Goal: Task Accomplishment & Management: Complete application form

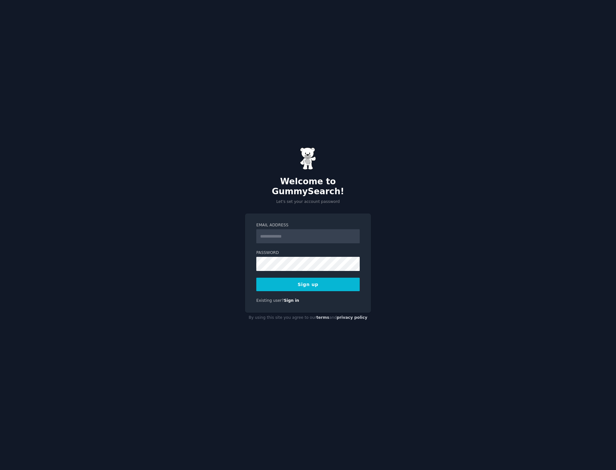
click at [267, 229] on input "Email Address" at bounding box center [307, 236] width 103 height 14
type input "**********"
click at [365, 261] on div "**********" at bounding box center [308, 263] width 126 height 99
click at [318, 278] on button "Sign up" at bounding box center [307, 284] width 103 height 13
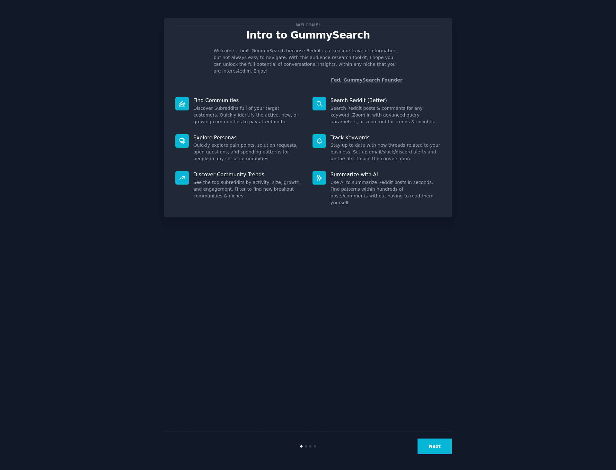
click at [549, 105] on div "Welcome! Intro to GummySearch Welcome! I built GummySearch because Reddit is a …" at bounding box center [308, 235] width 598 height 452
click at [435, 445] on button "Next" at bounding box center [435, 447] width 34 height 16
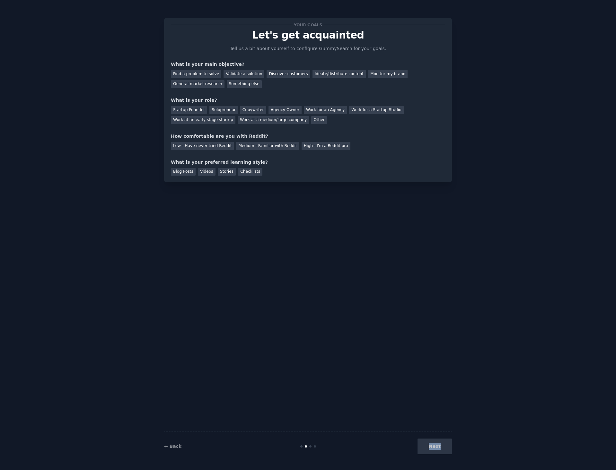
click at [435, 445] on div "Next" at bounding box center [404, 447] width 96 height 16
click at [225, 80] on div "General market research" at bounding box center [198, 84] width 54 height 8
click at [312, 108] on div "Work for an Agency" at bounding box center [325, 110] width 43 height 8
click at [302, 144] on div "High - I'm a Reddit pro" at bounding box center [326, 146] width 49 height 8
click at [270, 140] on div "Low - Have never tried Reddit Medium - Familiar with Reddit High - I'm a Reddit…" at bounding box center [308, 145] width 274 height 10
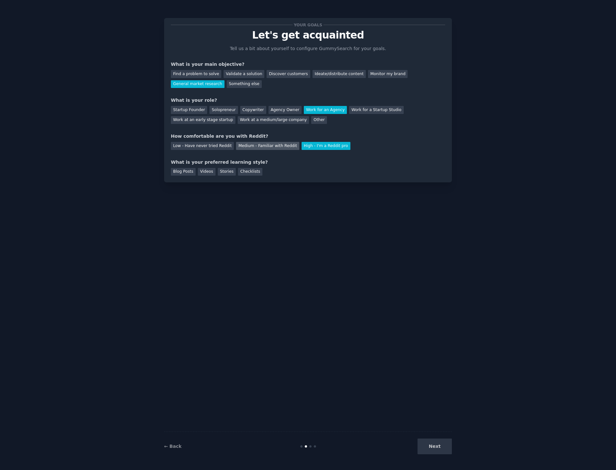
click at [269, 145] on div "Medium - Familiar with Reddit" at bounding box center [267, 146] width 63 height 8
click at [302, 143] on div "High - I'm a Reddit pro" at bounding box center [326, 146] width 49 height 8
click at [273, 144] on div "Medium - Familiar with Reddit" at bounding box center [267, 146] width 63 height 8
click at [243, 171] on div "Checklists" at bounding box center [250, 172] width 24 height 8
click at [441, 441] on button "Next" at bounding box center [435, 447] width 34 height 16
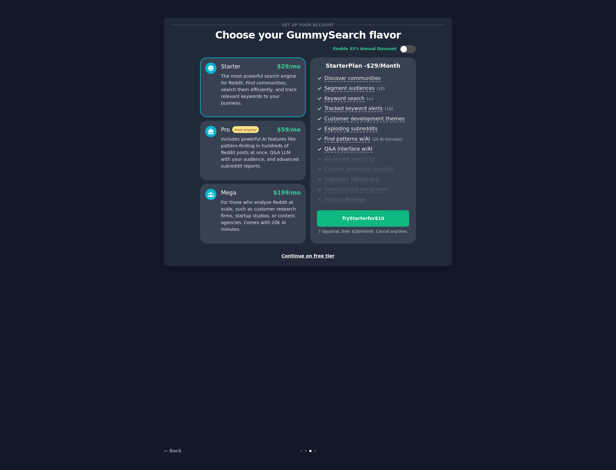
click at [325, 257] on div "Continue on free tier" at bounding box center [308, 256] width 274 height 7
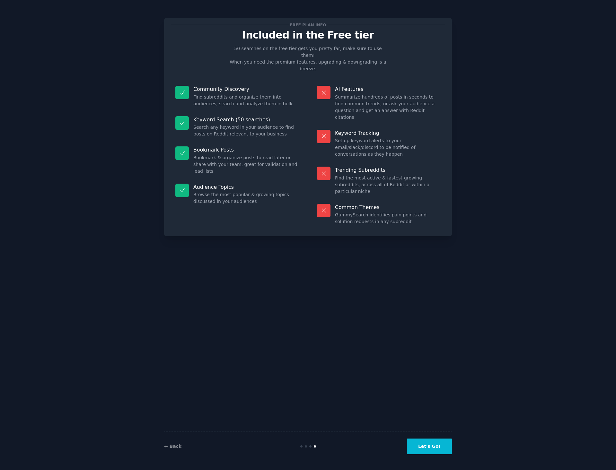
click at [431, 444] on button "Let's Go!" at bounding box center [429, 447] width 45 height 16
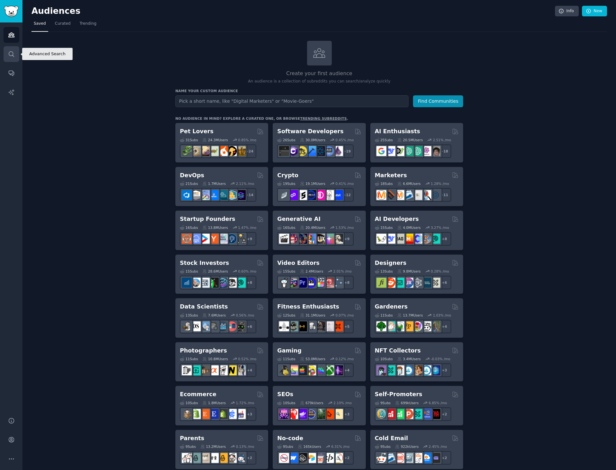
click at [12, 51] on icon "Sidebar" at bounding box center [11, 54] width 7 height 7
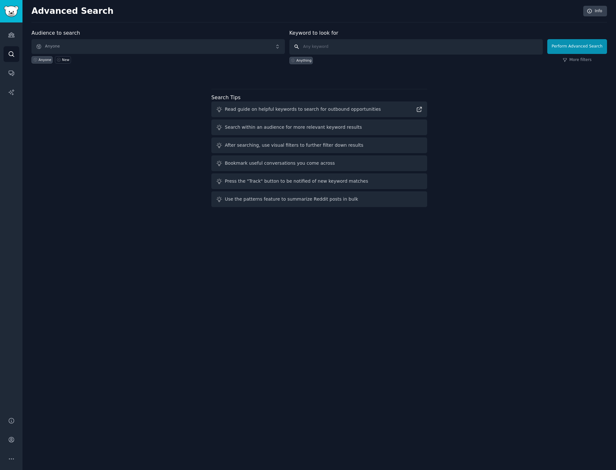
click at [340, 48] on input "text" at bounding box center [415, 46] width 253 height 15
type input "aigirlfriend"
click button "Perform Advanced Search" at bounding box center [577, 46] width 60 height 15
click at [259, 54] on div "Anyone New" at bounding box center [157, 59] width 253 height 10
click at [7, 34] on link "Audiences" at bounding box center [12, 35] width 16 height 16
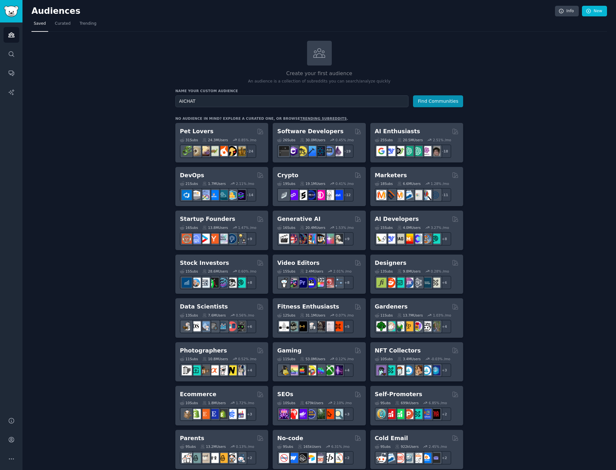
type input "AICHAT"
click at [413, 95] on button "Find Communities" at bounding box center [438, 101] width 50 height 12
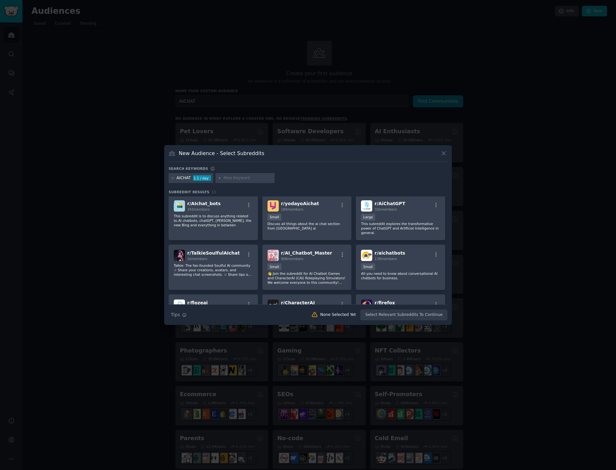
scroll to position [75, 0]
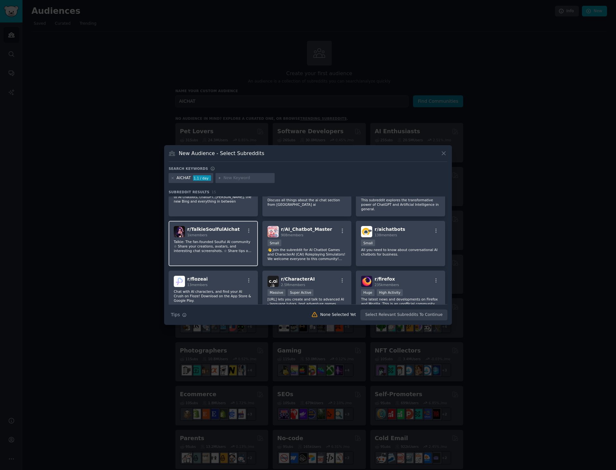
drag, startPoint x: 214, startPoint y: 223, endPoint x: 206, endPoint y: 236, distance: 15.6
click at [206, 240] on p "Talkie: The fan-founded Soulful AI community ☆ Share your creations, avatars, a…" at bounding box center [213, 246] width 79 height 13
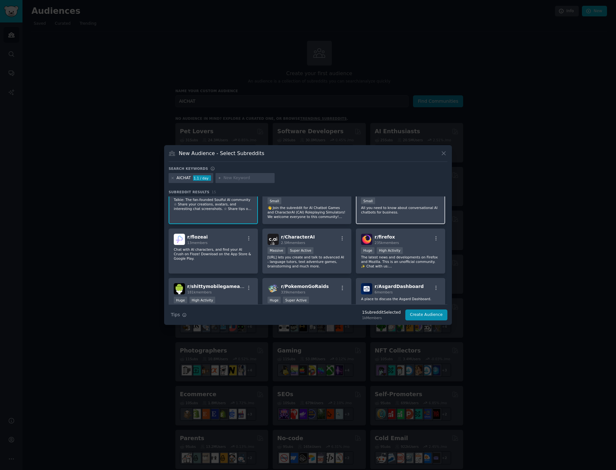
scroll to position [108, 0]
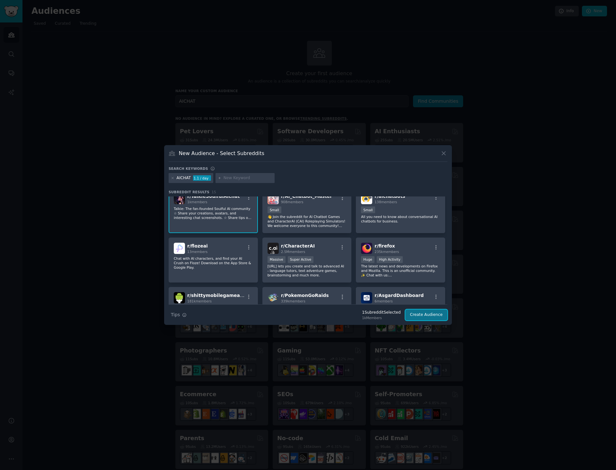
click at [420, 316] on button "Create Audience" at bounding box center [426, 315] width 42 height 11
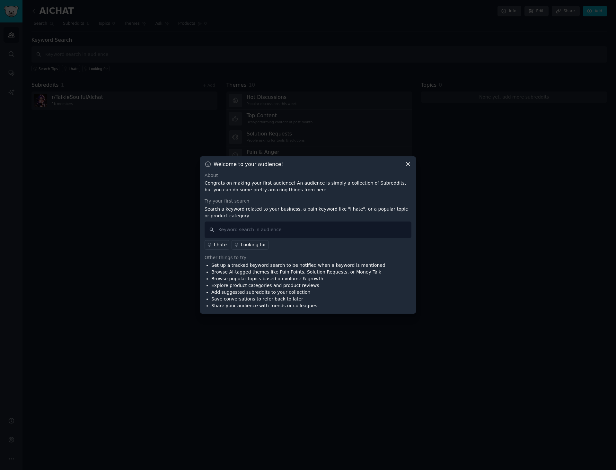
drag, startPoint x: 409, startPoint y: 165, endPoint x: 257, endPoint y: 214, distance: 160.4
click at [262, 214] on div "Welcome to your audience! About Congrats on making your first audience! An audi…" at bounding box center [308, 235] width 216 height 158
click at [239, 226] on input "text" at bounding box center [308, 230] width 207 height 16
click at [402, 164] on div "Welcome to your audience!" at bounding box center [308, 164] width 207 height 7
click at [405, 164] on icon at bounding box center [408, 164] width 7 height 7
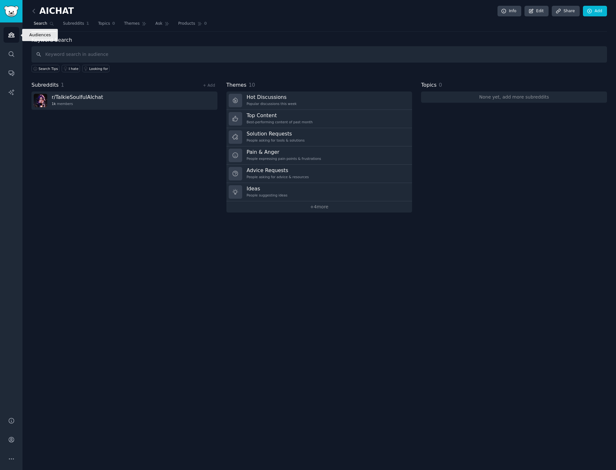
click at [8, 32] on icon "Sidebar" at bounding box center [11, 34] width 7 height 7
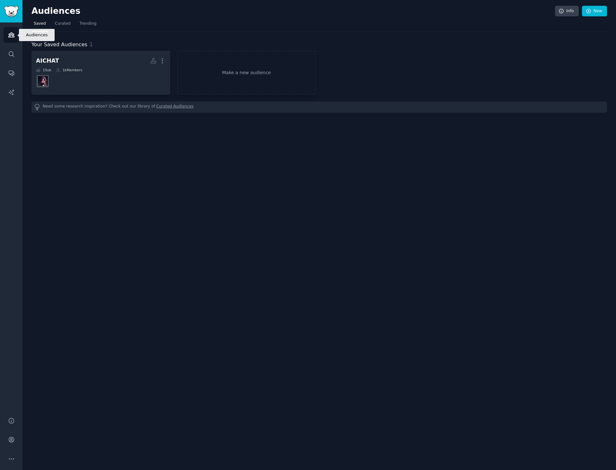
click at [8, 32] on icon "Sidebar" at bounding box center [11, 34] width 7 height 7
click at [15, 36] on link "Audiences" at bounding box center [12, 35] width 16 height 16
click at [65, 23] on span "Curated" at bounding box center [63, 24] width 16 height 6
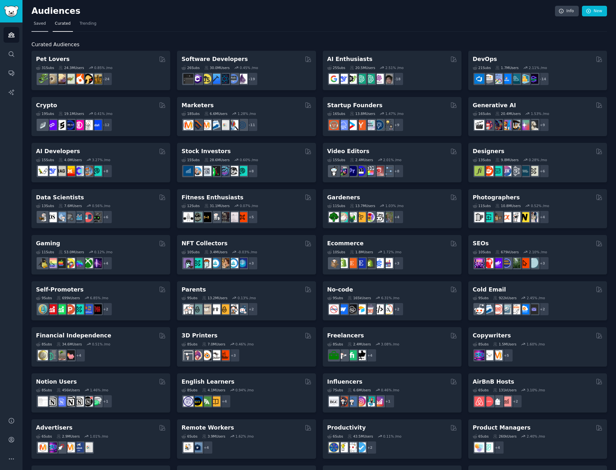
click at [44, 23] on span "Saved" at bounding box center [40, 24] width 12 height 6
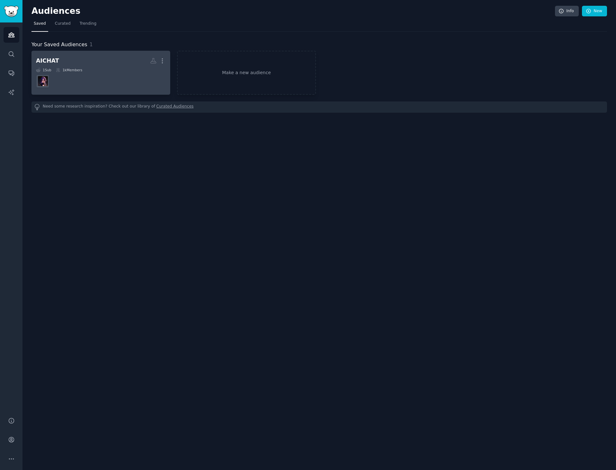
click at [94, 70] on div "1 Sub 1k Members" at bounding box center [101, 70] width 130 height 4
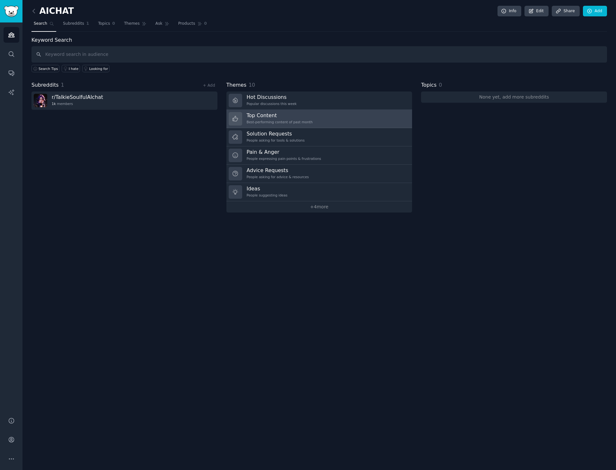
click at [321, 118] on link "Top Content Best-performing content of past month" at bounding box center [319, 119] width 186 height 18
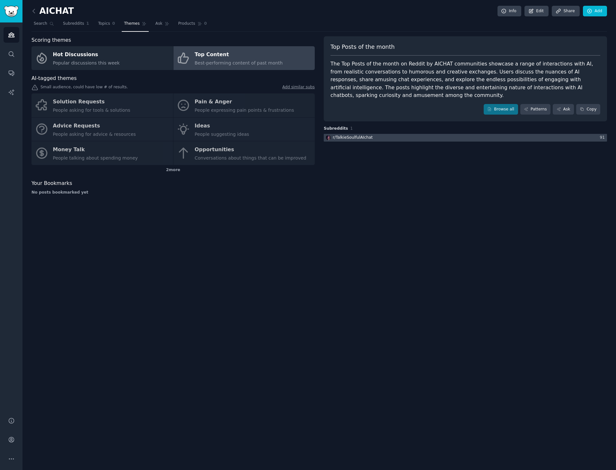
click at [385, 134] on div at bounding box center [465, 138] width 283 height 8
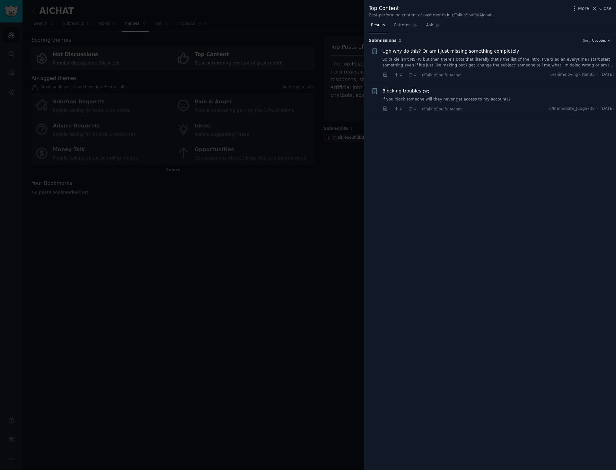
click at [108, 40] on div at bounding box center [308, 235] width 616 height 470
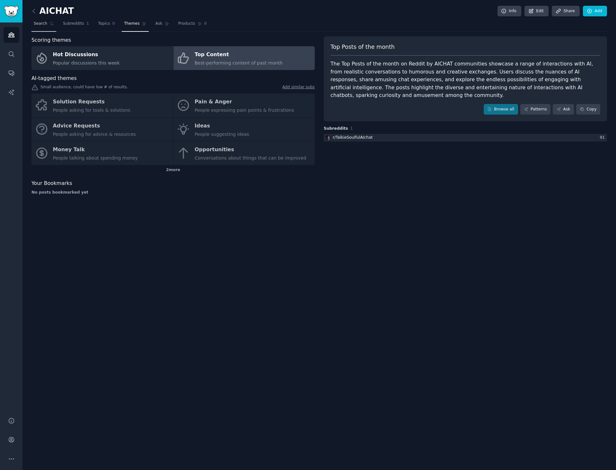
click at [44, 23] on span "Search" at bounding box center [40, 24] width 13 height 6
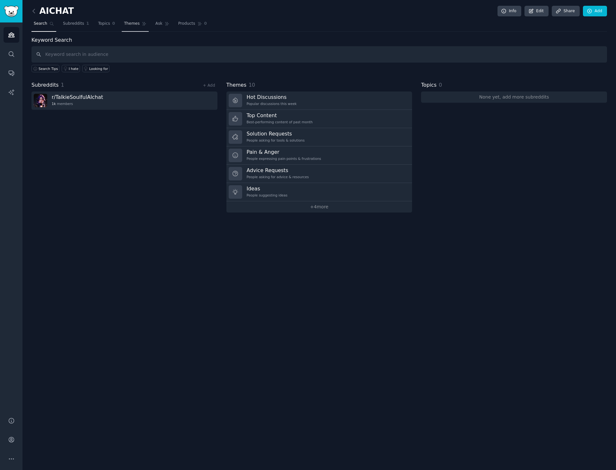
click at [124, 22] on span "Themes" at bounding box center [132, 24] width 16 height 6
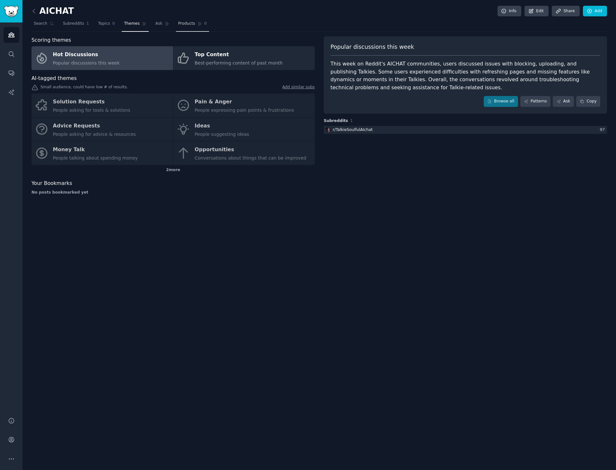
click at [178, 23] on span "Products" at bounding box center [186, 24] width 17 height 6
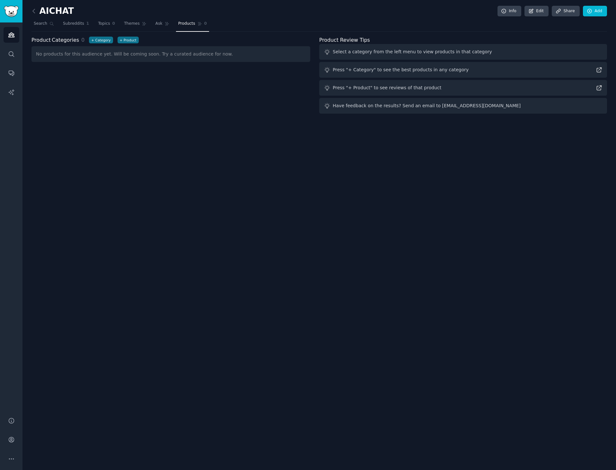
click at [164, 53] on div "No products for this audience yet. Will be coming soon. Try a curated audience …" at bounding box center [170, 54] width 279 height 16
click at [95, 39] on button "+ Category" at bounding box center [101, 40] width 24 height 7
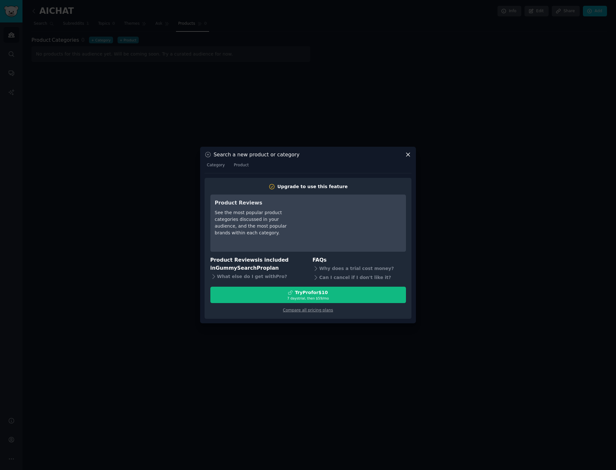
click at [410, 155] on icon at bounding box center [408, 154] width 7 height 7
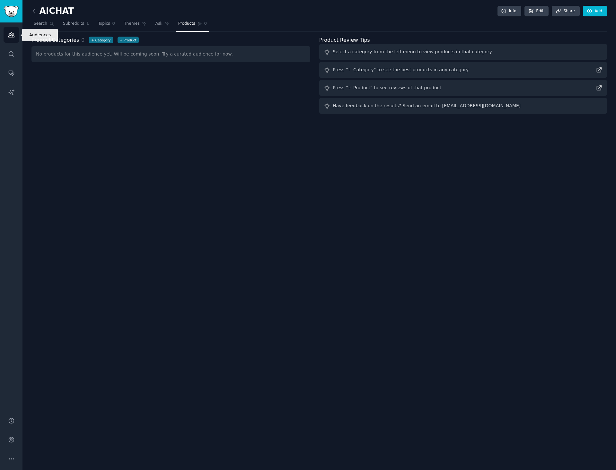
click at [17, 40] on link "Audiences" at bounding box center [12, 35] width 16 height 16
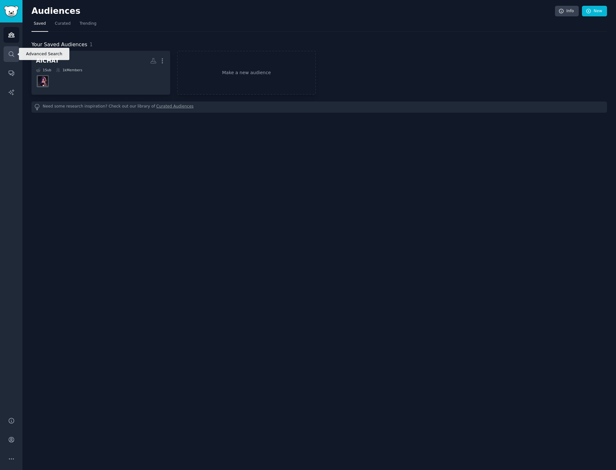
click at [13, 51] on icon "Sidebar" at bounding box center [11, 54] width 7 height 7
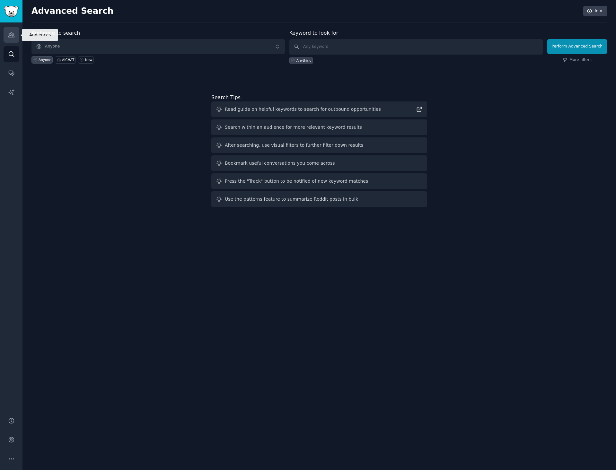
click at [12, 41] on link "Audiences" at bounding box center [12, 35] width 16 height 16
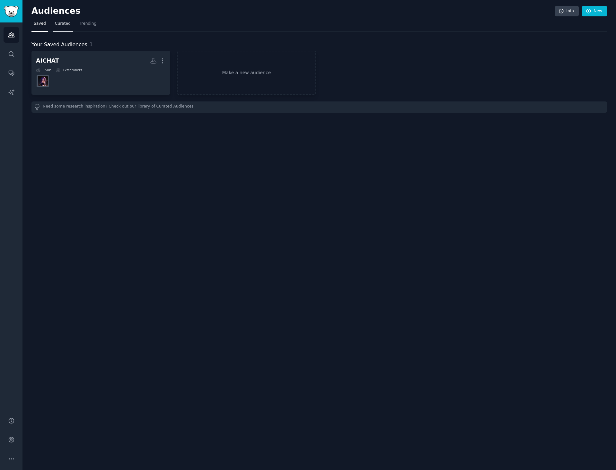
click at [66, 25] on span "Curated" at bounding box center [63, 24] width 16 height 6
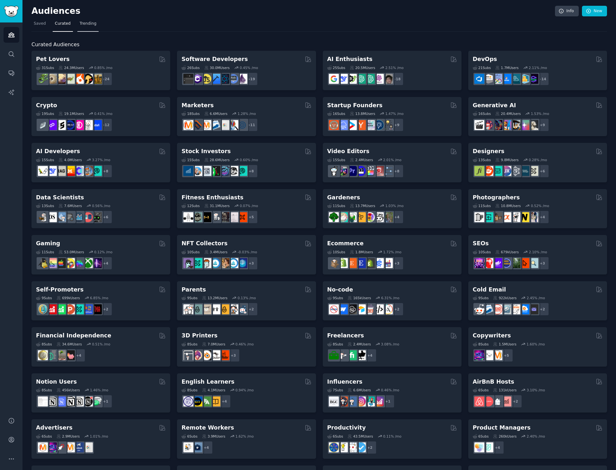
click at [77, 19] on link "Trending" at bounding box center [87, 25] width 21 height 13
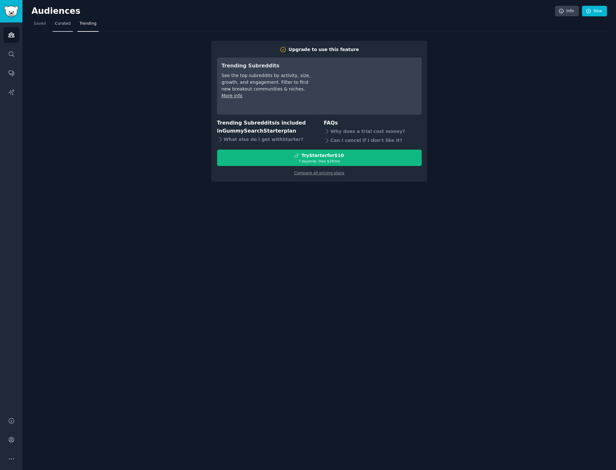
click at [67, 22] on span "Curated" at bounding box center [63, 24] width 16 height 6
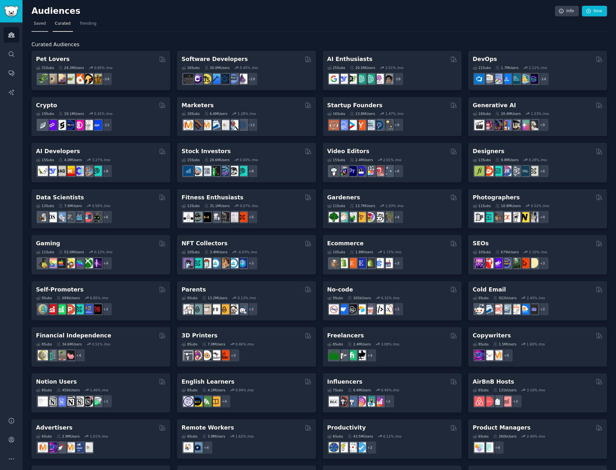
click at [42, 23] on span "Saved" at bounding box center [40, 24] width 12 height 6
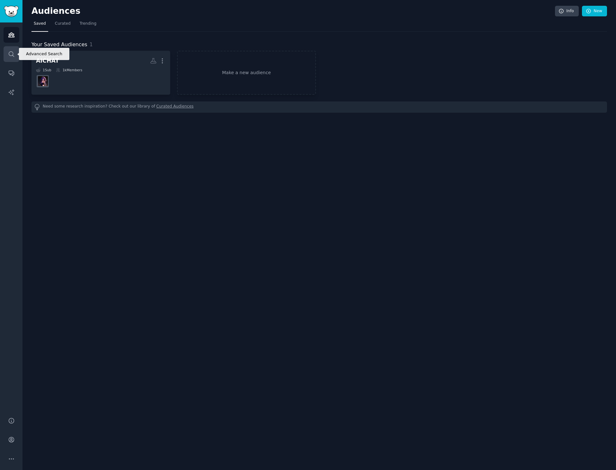
click at [10, 53] on icon "Sidebar" at bounding box center [11, 54] width 7 height 7
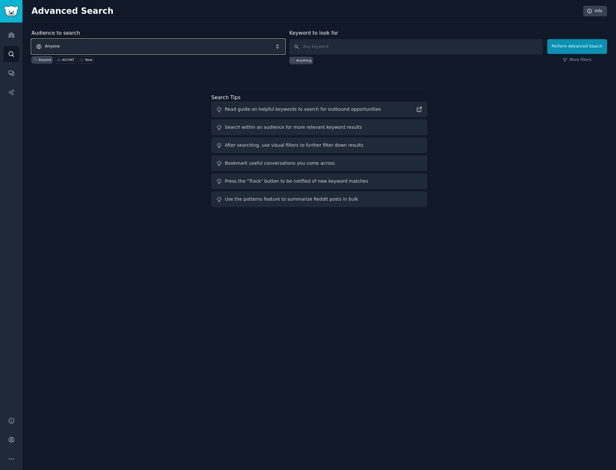
click at [98, 46] on span "Anyone" at bounding box center [157, 46] width 253 height 15
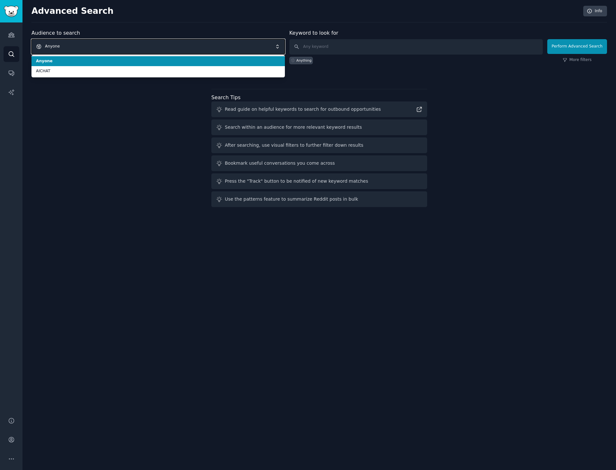
click at [98, 46] on span "Anyone" at bounding box center [157, 46] width 253 height 15
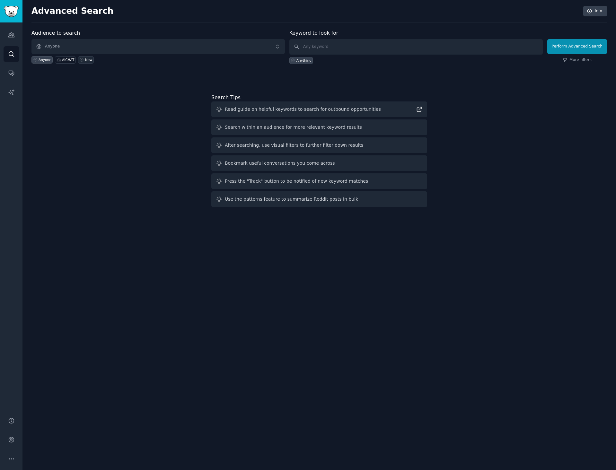
click at [90, 61] on link "New" at bounding box center [86, 59] width 16 height 7
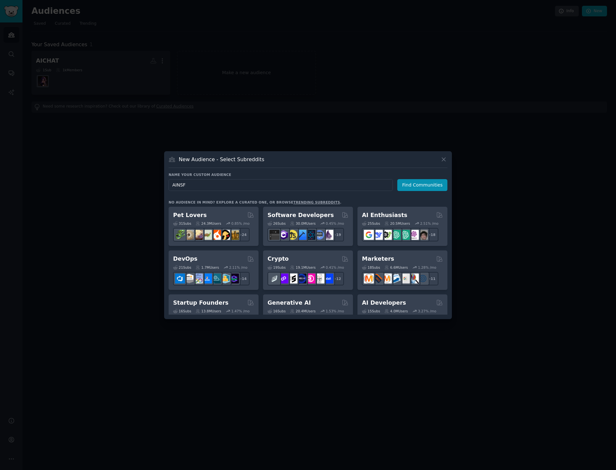
type input "AINSFW"
click button "Find Communities" at bounding box center [422, 185] width 50 height 12
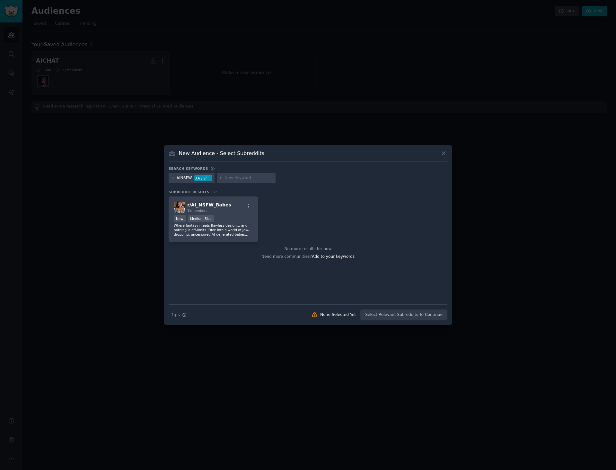
click at [222, 179] on div at bounding box center [246, 178] width 59 height 10
click at [215, 178] on div "AINSFW 3.6 / yr" at bounding box center [308, 179] width 279 height 13
click at [173, 176] on div at bounding box center [173, 178] width 4 height 6
click at [173, 176] on icon at bounding box center [173, 178] width 4 height 4
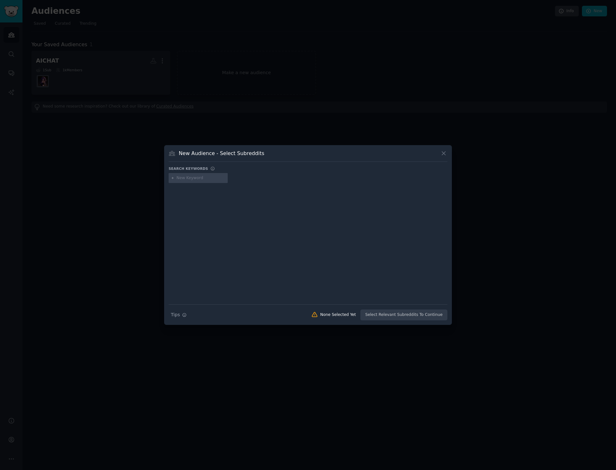
click at [184, 177] on input "text" at bounding box center [201, 178] width 49 height 6
type input "AIGIRLFRIEND"
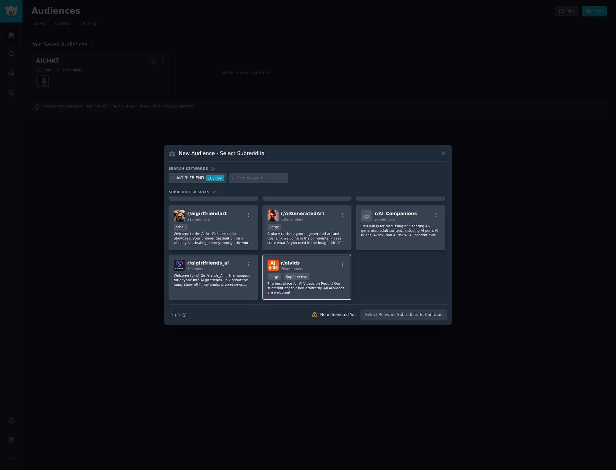
scroll to position [55, 0]
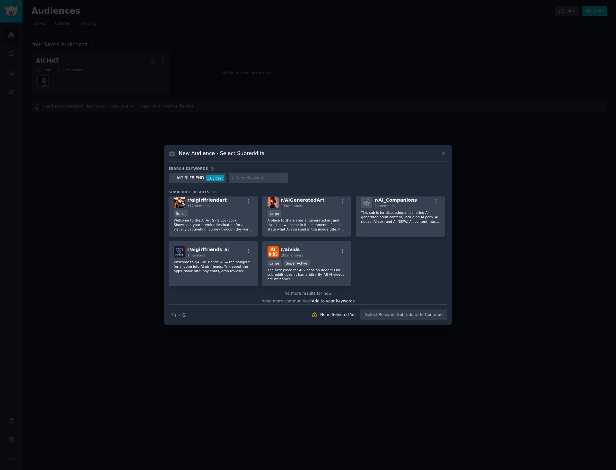
click at [609, 289] on div at bounding box center [308, 235] width 616 height 470
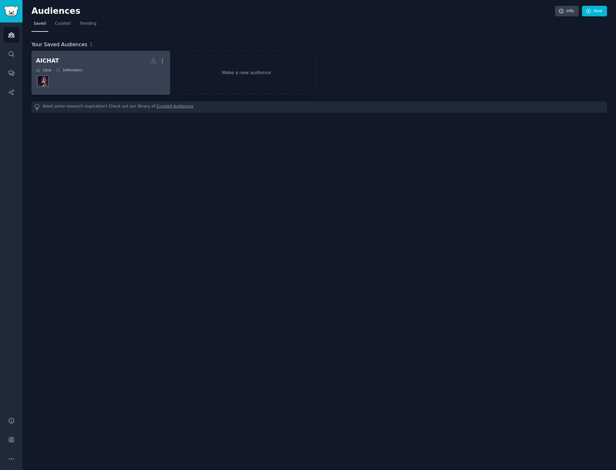
click at [101, 85] on dd at bounding box center [101, 81] width 130 height 18
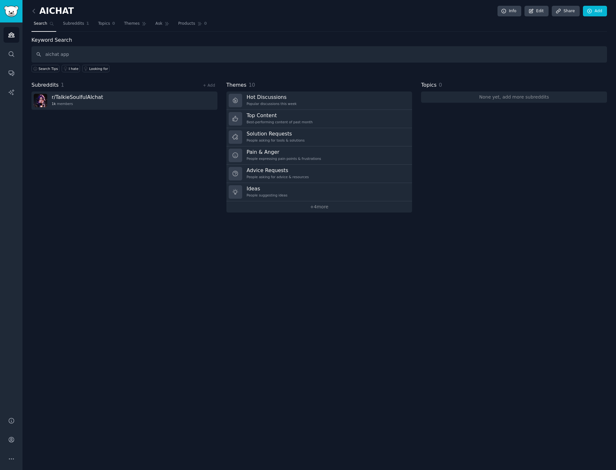
type input "aichat app"
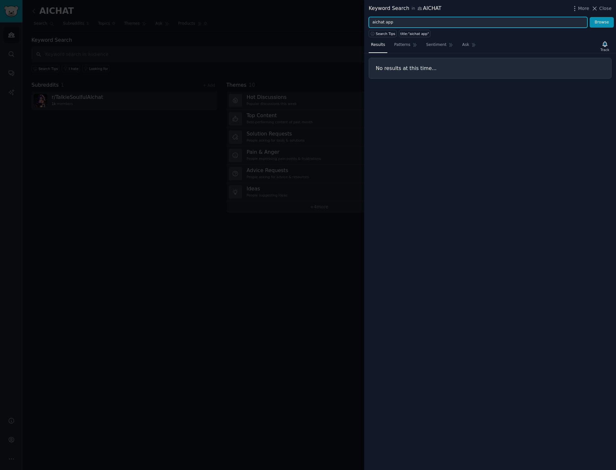
click at [398, 23] on input "aichat app" at bounding box center [478, 22] width 219 height 11
type input "a"
click at [590, 17] on button "Browse" at bounding box center [602, 22] width 24 height 11
click at [375, 22] on input "best aichat" at bounding box center [478, 22] width 219 height 11
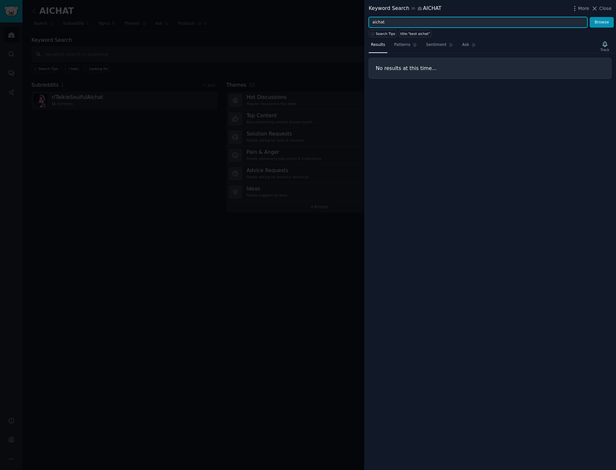
type input "aichat"
click at [590, 17] on button "Browse" at bounding box center [602, 22] width 24 height 11
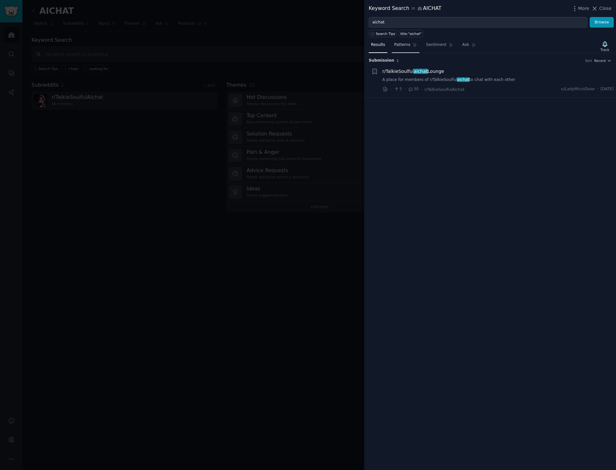
click at [403, 47] on span "Patterns" at bounding box center [402, 45] width 16 height 6
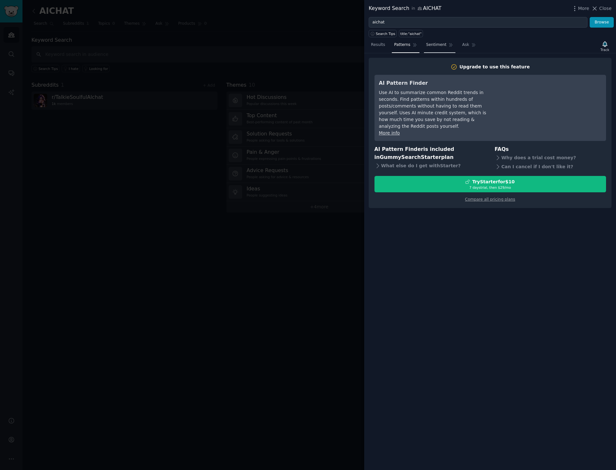
click at [426, 47] on span "Sentiment" at bounding box center [436, 45] width 20 height 6
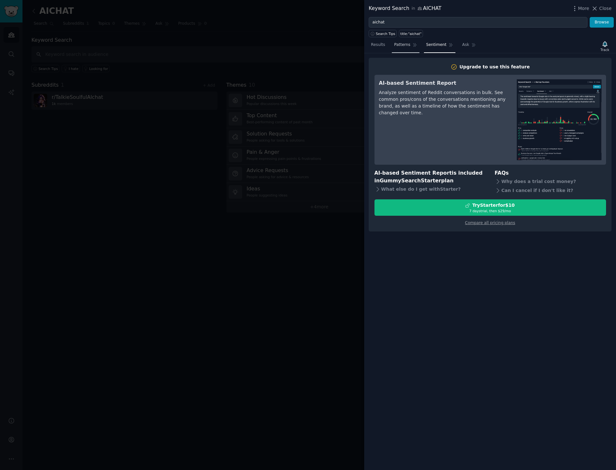
click at [406, 47] on span "Patterns" at bounding box center [402, 45] width 16 height 6
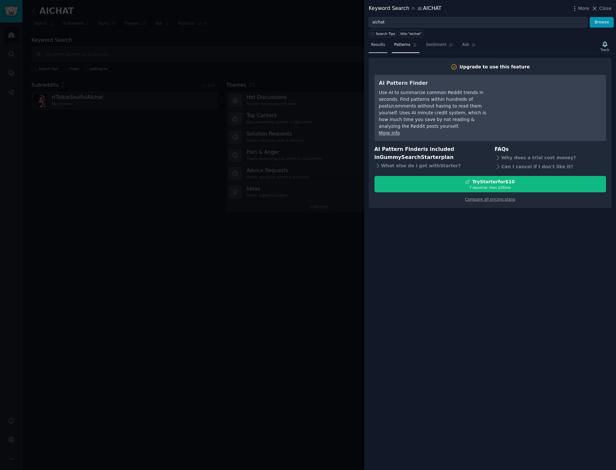
click at [385, 47] on link "Results" at bounding box center [378, 46] width 19 height 13
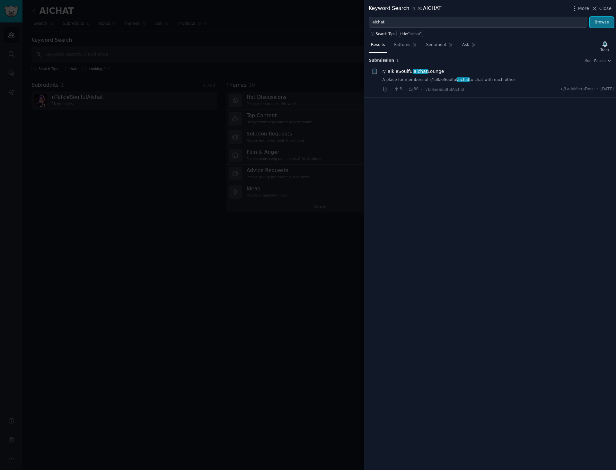
click at [608, 19] on button "Browse" at bounding box center [602, 22] width 24 height 11
click at [604, 59] on span "Recent" at bounding box center [600, 60] width 12 height 4
click at [581, 92] on div "Comments" at bounding box center [580, 95] width 60 height 11
click at [604, 18] on button "Browse" at bounding box center [602, 22] width 24 height 11
click at [242, 54] on div at bounding box center [308, 235] width 616 height 470
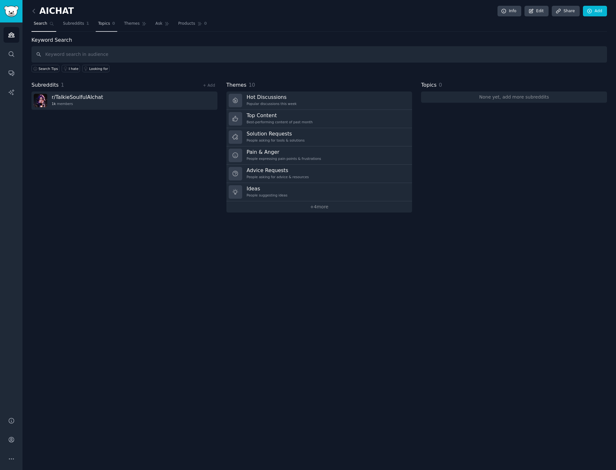
click at [98, 23] on span "Topics" at bounding box center [104, 24] width 12 height 6
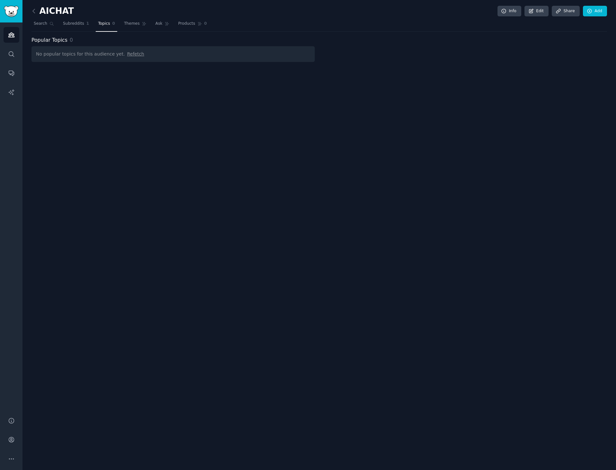
click at [129, 57] on span "Refetch" at bounding box center [135, 53] width 17 height 5
click at [22, 57] on div "Audiences Search Conversations AI Reports" at bounding box center [11, 215] width 22 height 387
click at [19, 57] on link "Search" at bounding box center [12, 54] width 16 height 16
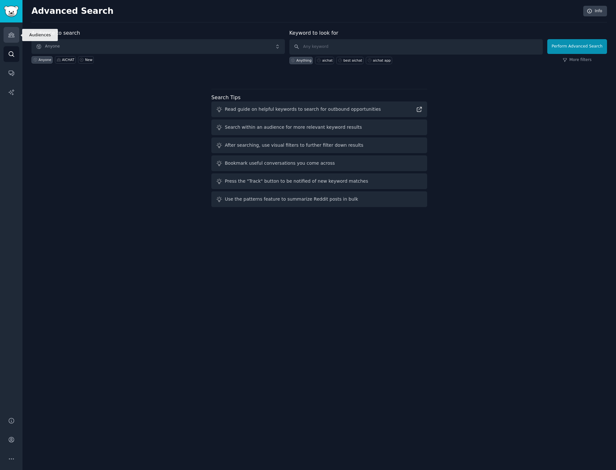
click at [16, 38] on link "Audiences" at bounding box center [12, 35] width 16 height 16
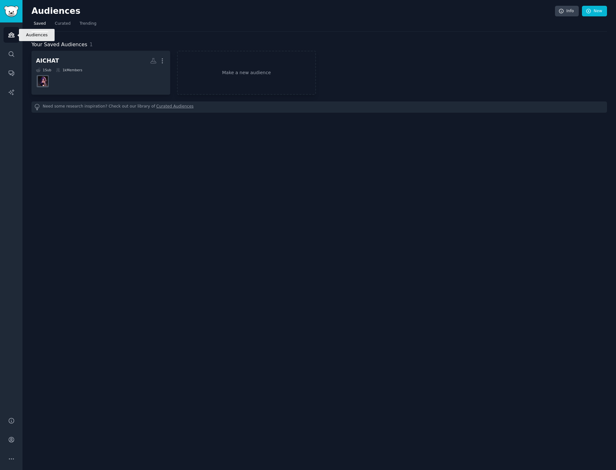
click at [16, 38] on link "Audiences" at bounding box center [12, 35] width 16 height 16
click at [60, 23] on span "Curated" at bounding box center [63, 24] width 16 height 6
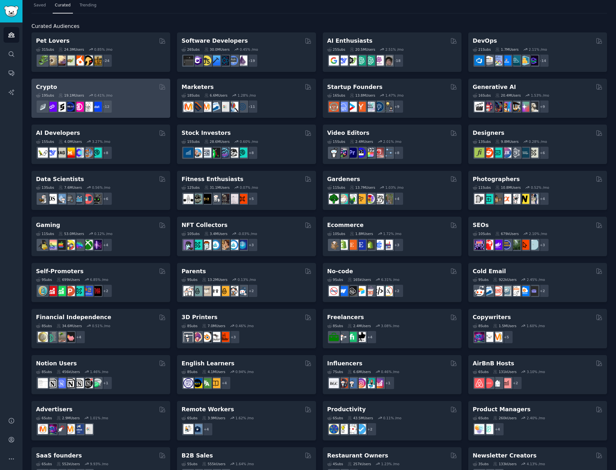
scroll to position [44, 0]
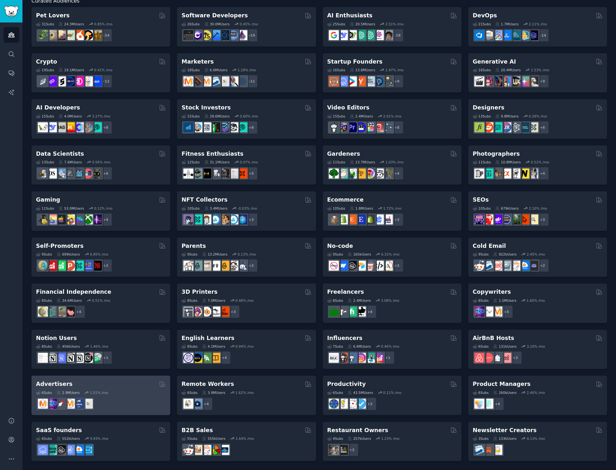
click at [126, 403] on div at bounding box center [101, 403] width 130 height 13
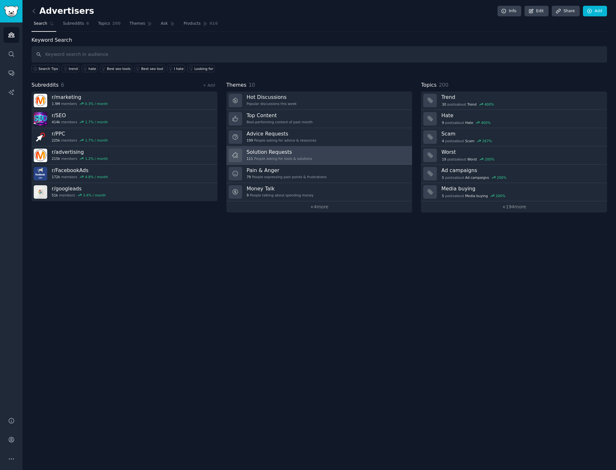
click at [308, 159] on link "Solution Requests 111 People asking for tools & solutions" at bounding box center [319, 155] width 186 height 18
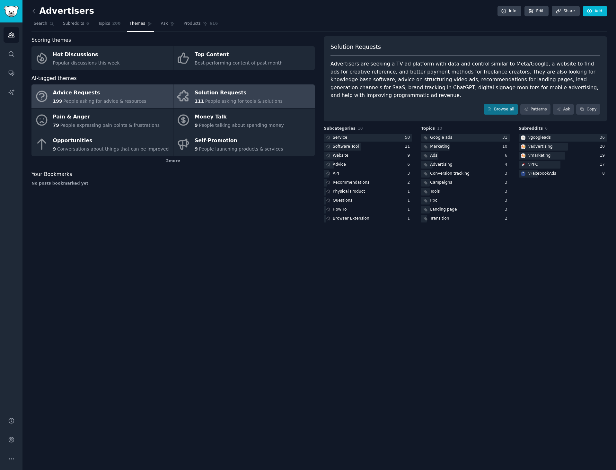
click at [136, 104] on link "Advice Requests 199 People asking for advice & resources" at bounding box center [102, 96] width 142 height 24
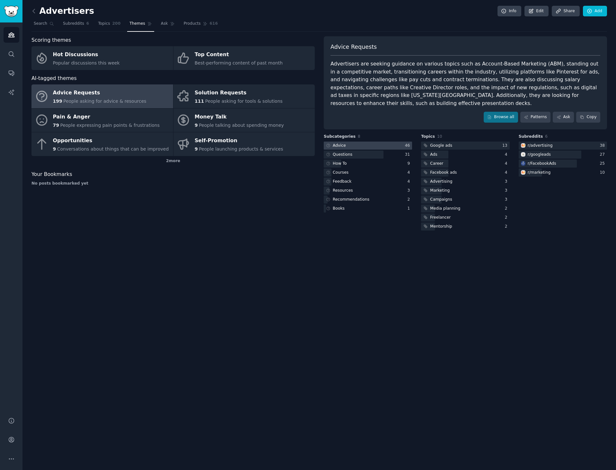
click at [379, 142] on div at bounding box center [368, 146] width 88 height 8
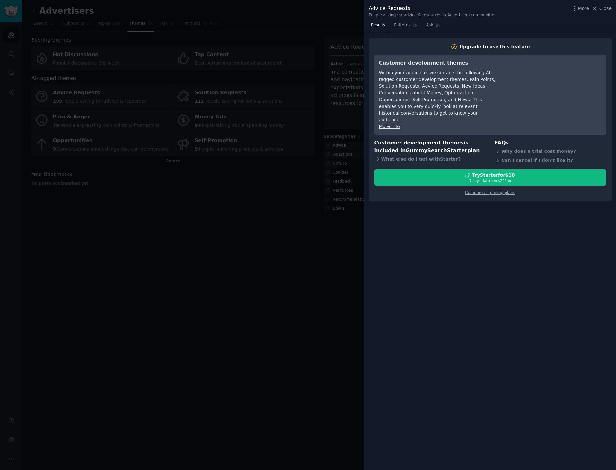
click at [601, 4] on div "Advice Requests People asking for advice & resources in Advertisers communities…" at bounding box center [490, 10] width 252 height 20
click at [601, 8] on span "Close" at bounding box center [605, 8] width 12 height 7
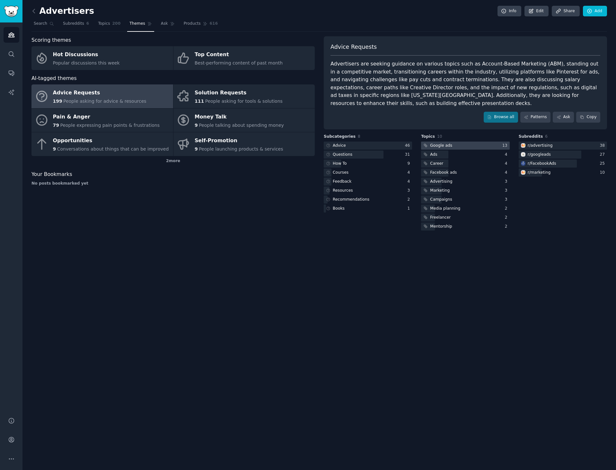
click at [448, 143] on div "Google ads" at bounding box center [441, 146] width 22 height 6
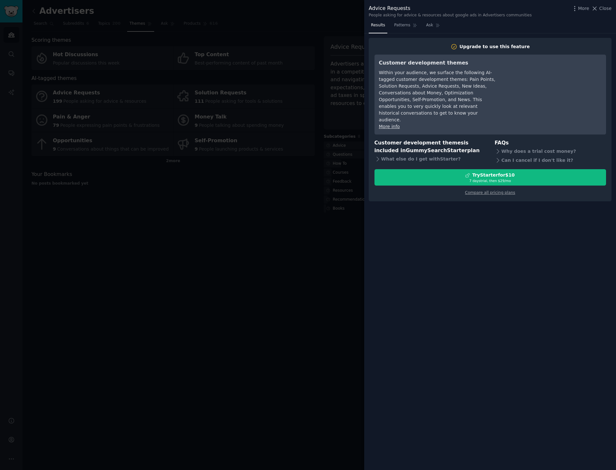
drag, startPoint x: 608, startPoint y: 10, endPoint x: 591, endPoint y: 11, distance: 16.8
click at [608, 10] on span "Close" at bounding box center [605, 8] width 12 height 7
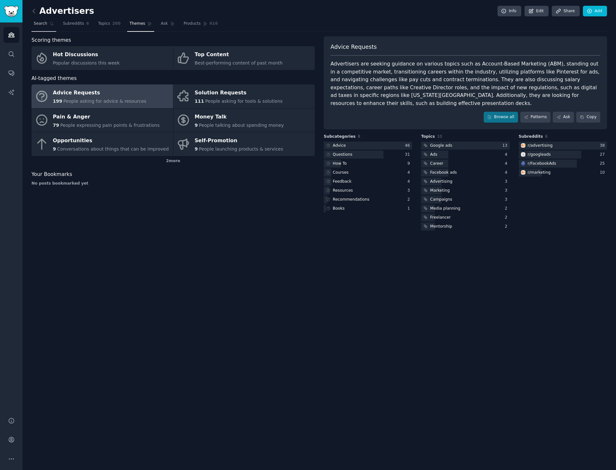
click at [35, 21] on link "Search" at bounding box center [43, 25] width 25 height 13
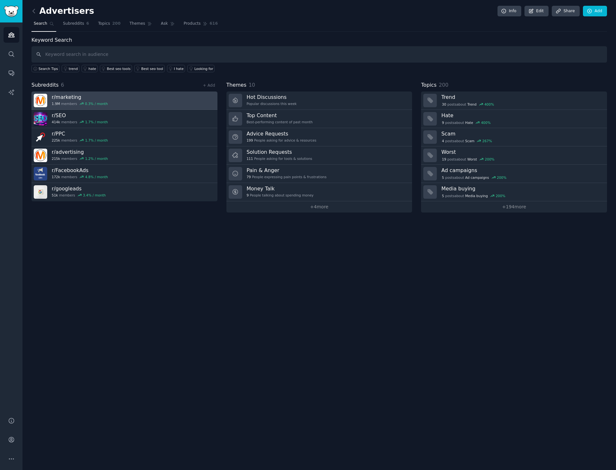
click at [93, 94] on h3 "r/ marketing" at bounding box center [80, 97] width 56 height 7
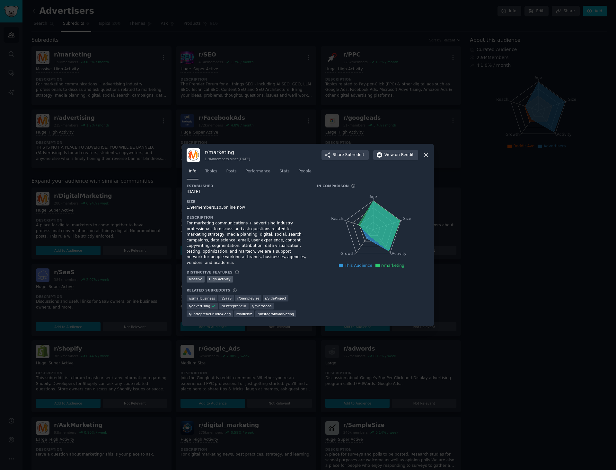
click at [423, 159] on icon at bounding box center [426, 155] width 7 height 7
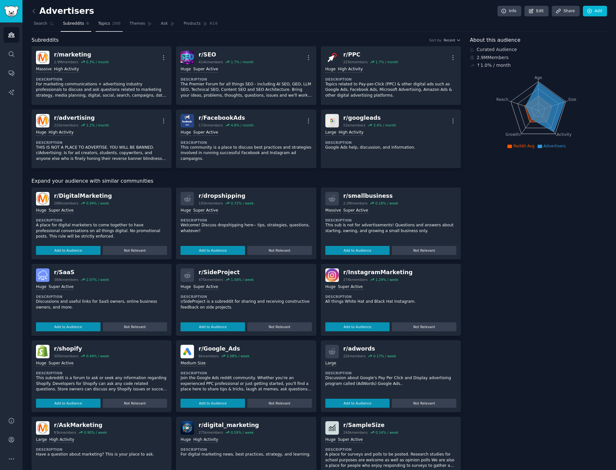
click at [98, 24] on span "Topics" at bounding box center [104, 24] width 12 height 6
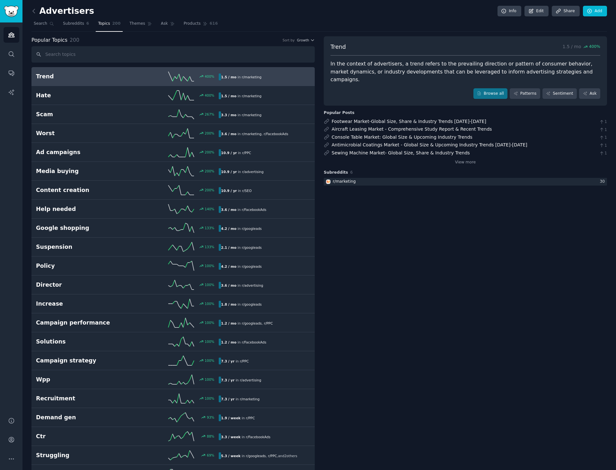
click at [38, 12] on link at bounding box center [35, 11] width 8 height 10
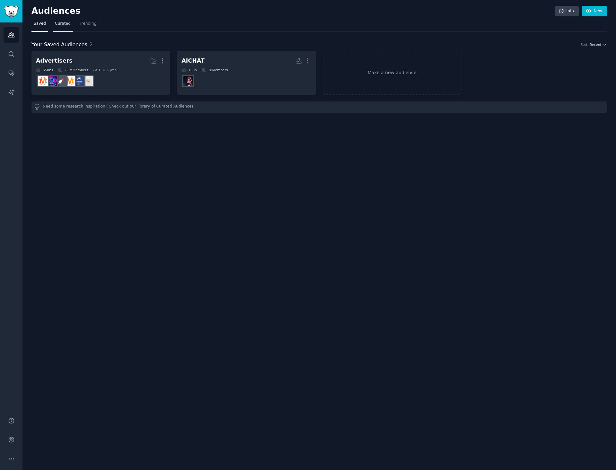
click at [57, 23] on span "Curated" at bounding box center [63, 24] width 16 height 6
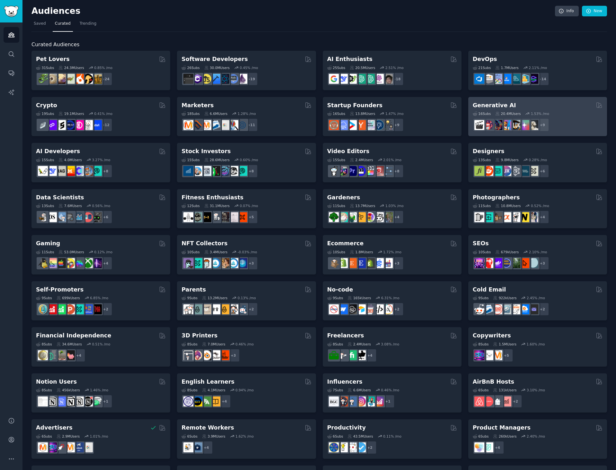
click at [489, 112] on div "16 Sub s 20.4M Users 1.53 % /mo" at bounding box center [538, 113] width 130 height 4
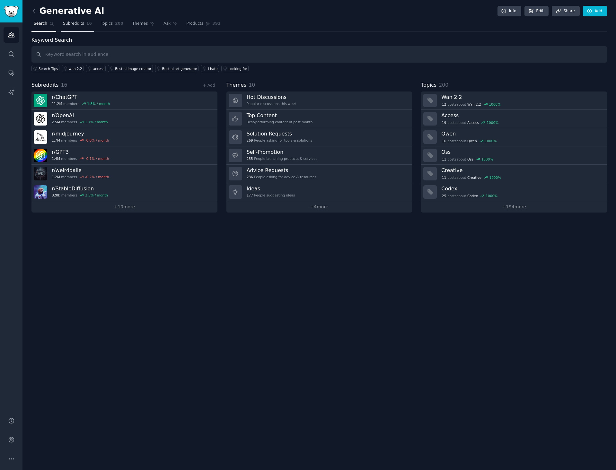
click at [84, 27] on link "Subreddits 16" at bounding box center [77, 25] width 33 height 13
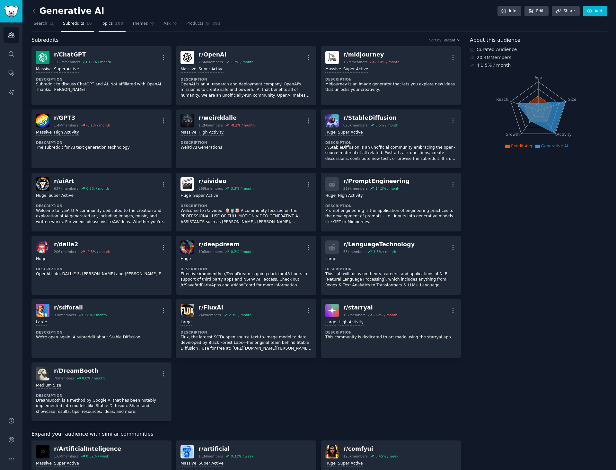
click at [115, 25] on span "200" at bounding box center [119, 24] width 8 height 6
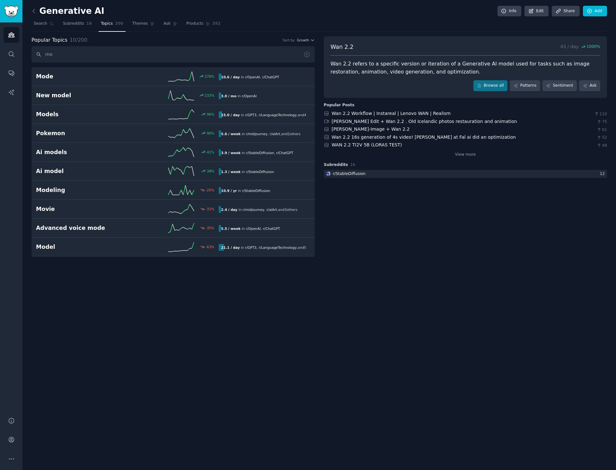
type input "m"
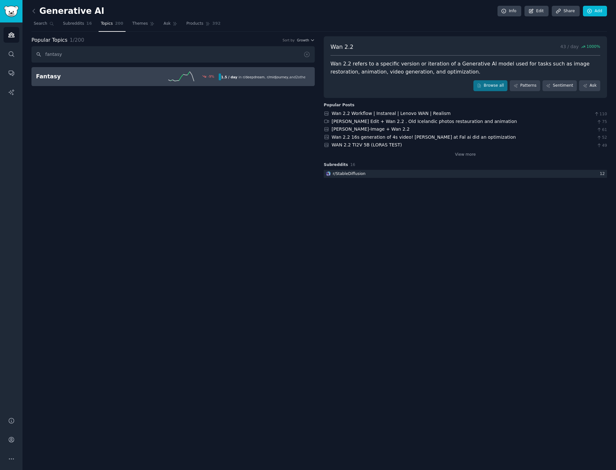
type input "fantasy"
click at [94, 70] on link "Fantasy -9 % 1.5 / day in r/ deepdream , r/ midjourney , and 2 other s" at bounding box center [172, 76] width 283 height 19
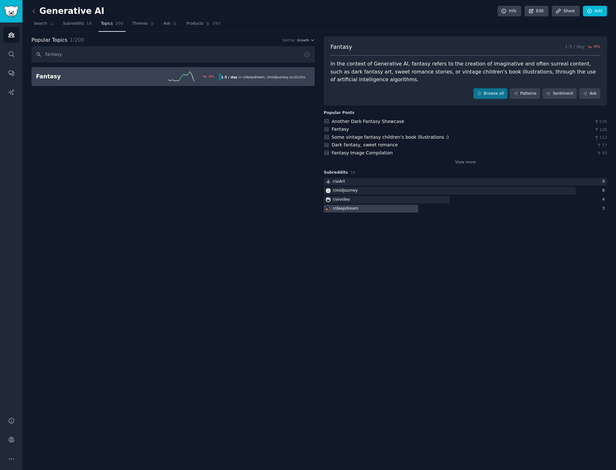
click at [338, 207] on div "r/ deepdream" at bounding box center [345, 209] width 25 height 6
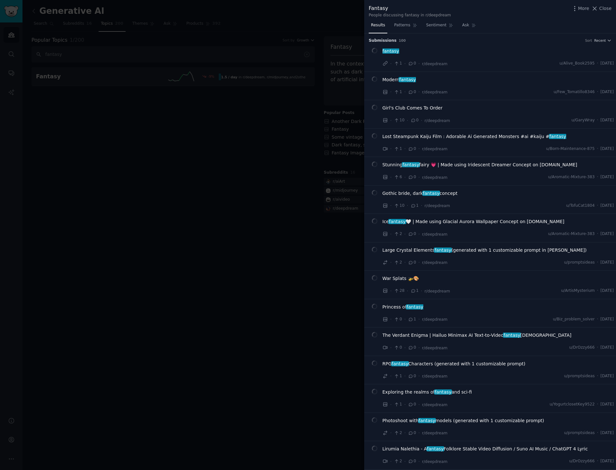
click at [260, 128] on div at bounding box center [308, 235] width 616 height 470
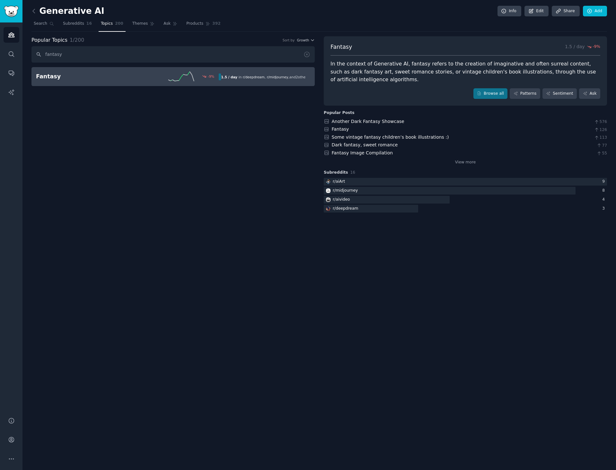
click at [105, 25] on span "Topics" at bounding box center [107, 24] width 12 height 6
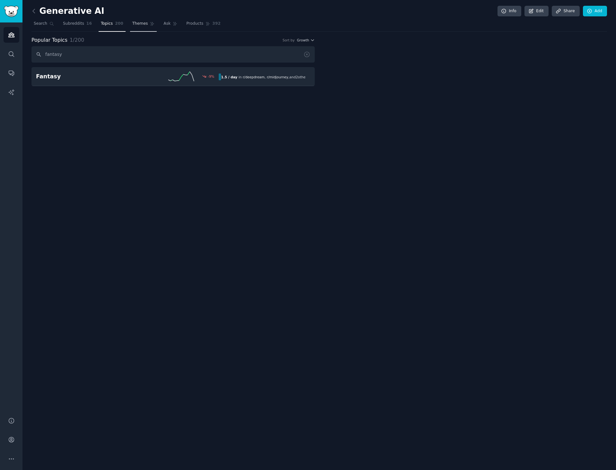
click at [132, 23] on span "Themes" at bounding box center [140, 24] width 16 height 6
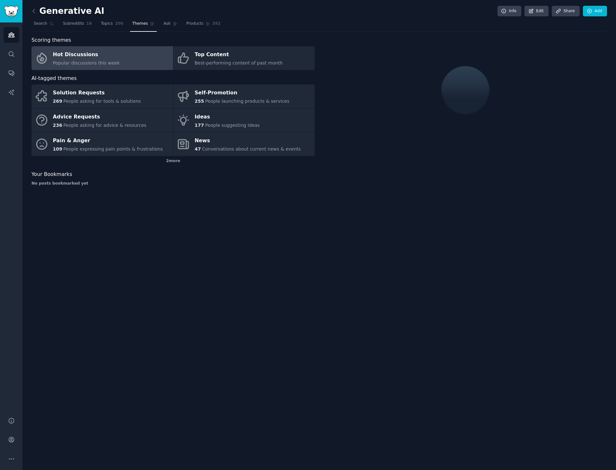
click at [112, 56] on link "Hot Discussions Popular discussions this week" at bounding box center [102, 58] width 142 height 24
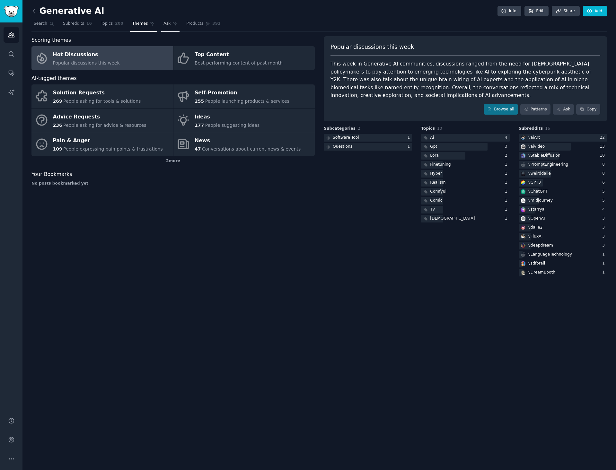
click at [164, 23] on span "Ask" at bounding box center [167, 24] width 7 height 6
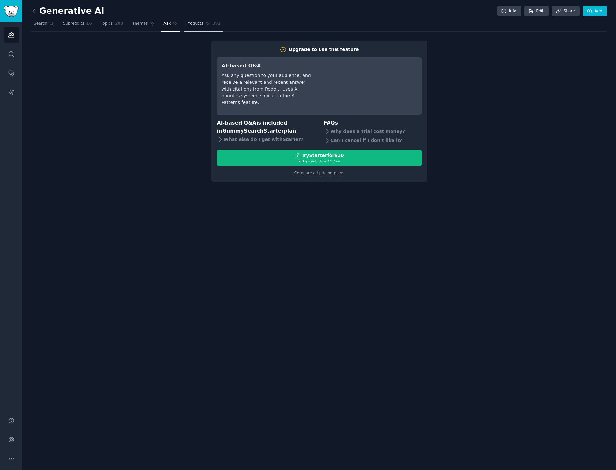
click at [193, 21] on span "Products" at bounding box center [194, 24] width 17 height 6
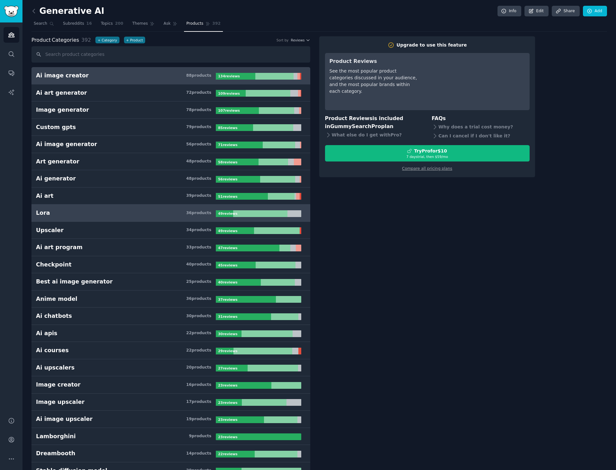
click at [137, 216] on h3 "[PERSON_NAME] 36 product s" at bounding box center [126, 213] width 180 height 8
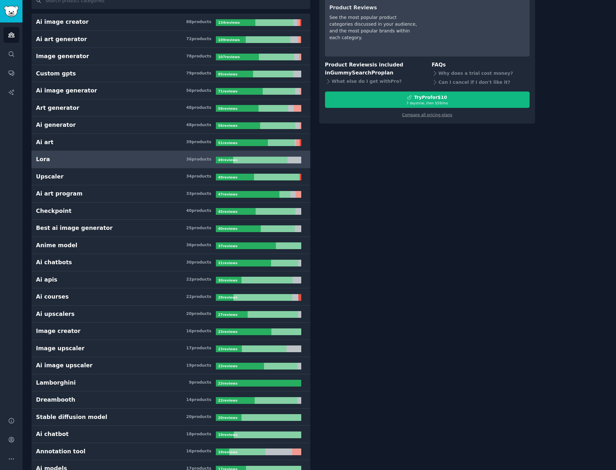
scroll to position [54, 0]
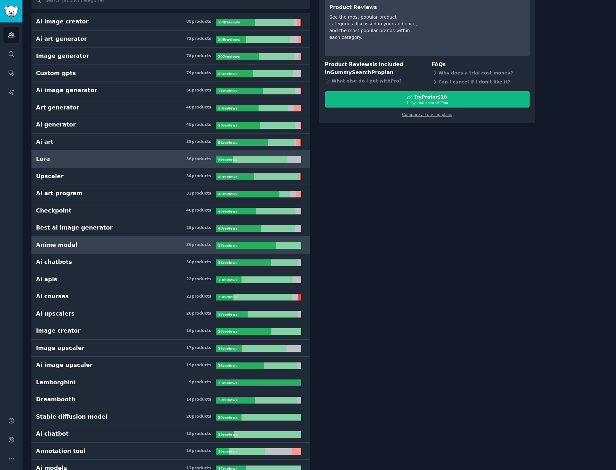
click at [125, 243] on h3 "Anime model 36 product s" at bounding box center [126, 245] width 180 height 8
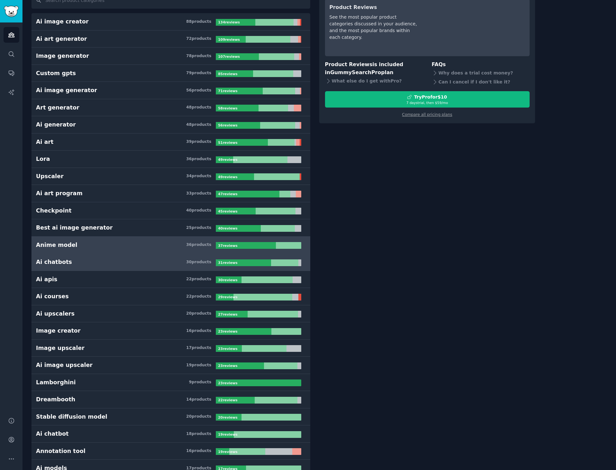
click at [118, 260] on h3 "Ai chatbots 30 product s" at bounding box center [126, 262] width 180 height 8
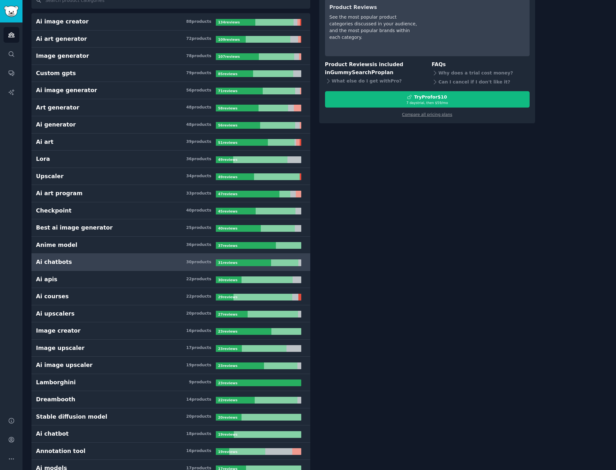
click at [118, 260] on h3 "Ai chatbots 30 product s" at bounding box center [126, 262] width 180 height 8
click at [228, 265] on div "31 review s" at bounding box center [228, 263] width 25 height 7
